Goal: Find specific page/section: Find specific page/section

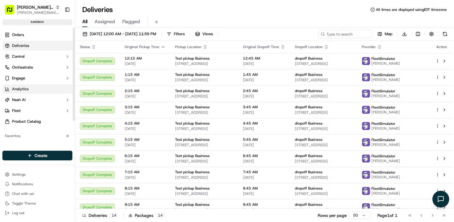
click at [30, 88] on link "Analytics" at bounding box center [37, 89] width 70 height 10
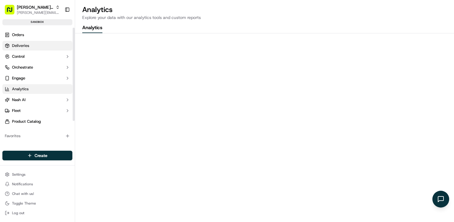
click at [27, 49] on link "Deliveries" at bounding box center [37, 46] width 70 height 10
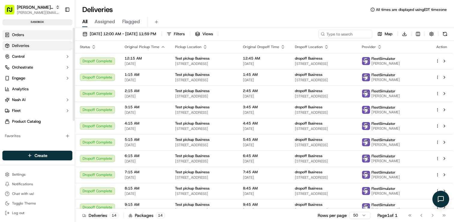
click at [30, 35] on link "Orders" at bounding box center [37, 35] width 70 height 10
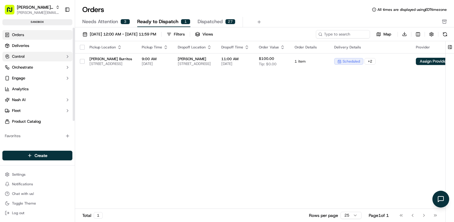
click at [67, 56] on icon "button" at bounding box center [67, 56] width 5 height 5
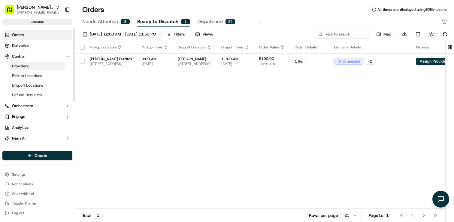
click at [41, 66] on link "Providers" at bounding box center [38, 66] width 56 height 8
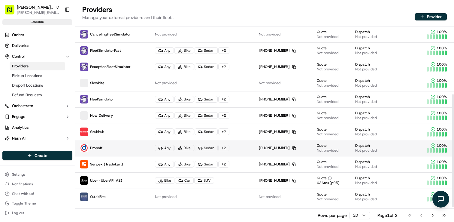
scroll to position [128, 0]
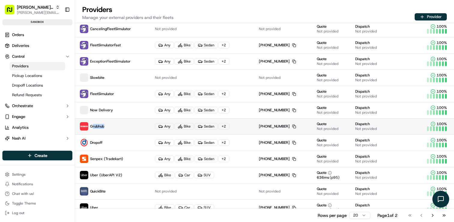
drag, startPoint x: 129, startPoint y: 128, endPoint x: 92, endPoint y: 128, distance: 37.6
click at [92, 128] on p "Grubhub" at bounding box center [113, 126] width 66 height 8
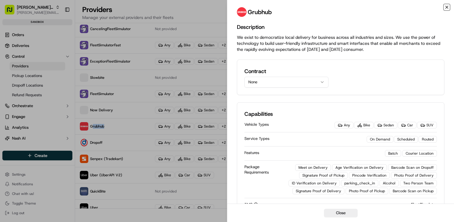
click at [447, 5] on icon "button" at bounding box center [447, 7] width 5 height 5
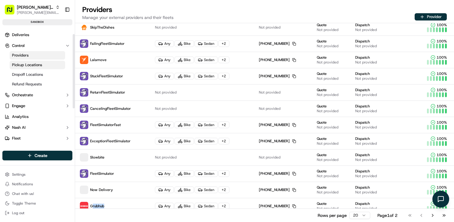
scroll to position [11, 0]
click at [68, 93] on icon "button" at bounding box center [67, 94] width 5 height 5
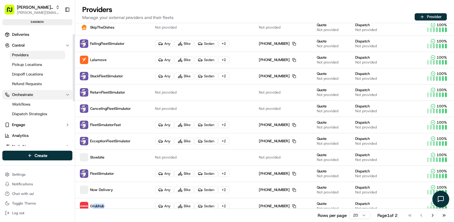
scroll to position [19, 0]
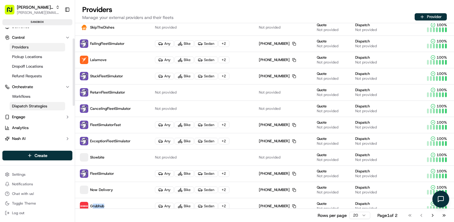
click at [29, 104] on span "Dispatch Strategies" at bounding box center [29, 105] width 35 height 5
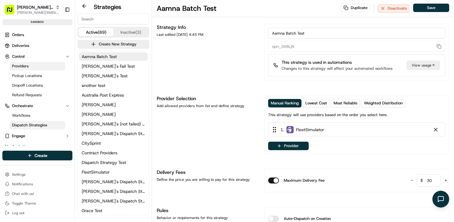
click at [21, 66] on span "Providers" at bounding box center [20, 65] width 17 height 5
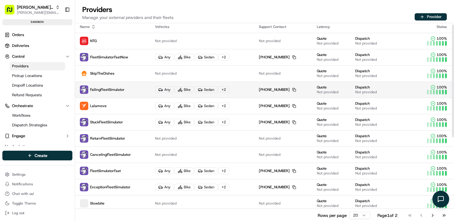
scroll to position [3, 0]
